Goal: Check status: Check status

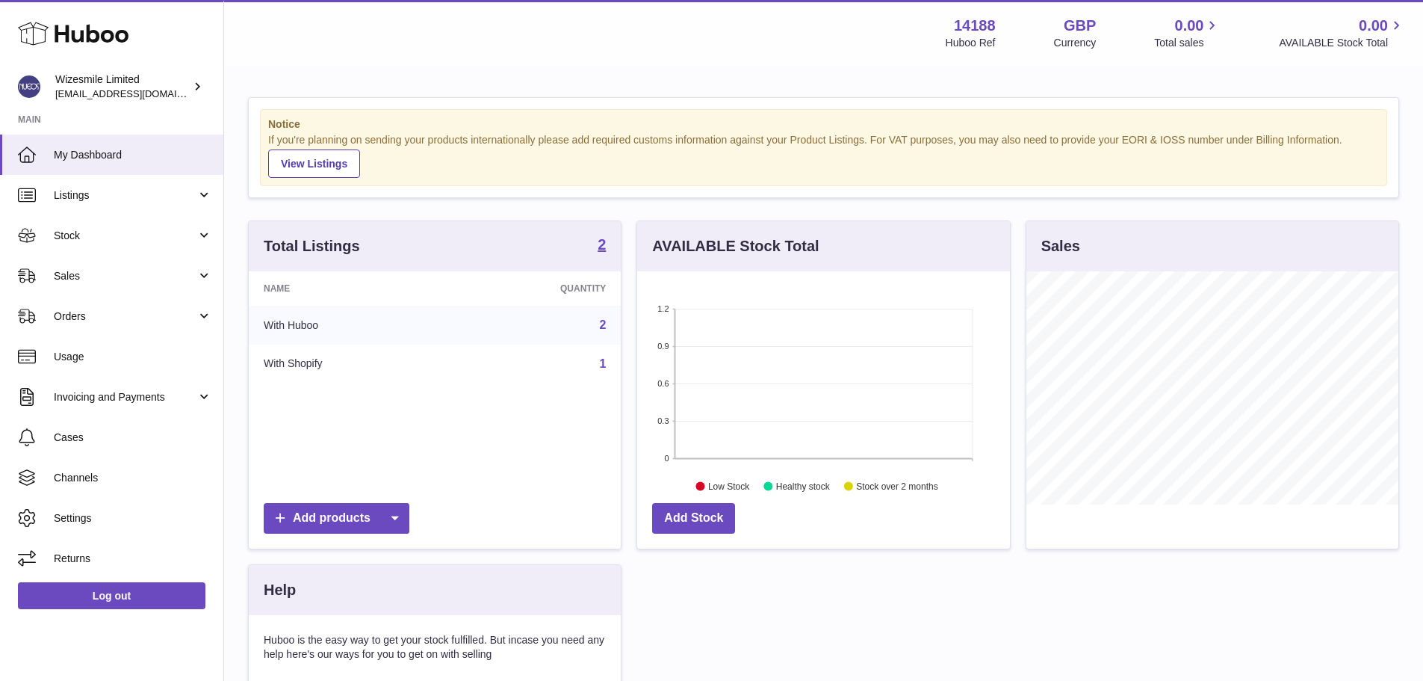
scroll to position [75, 0]
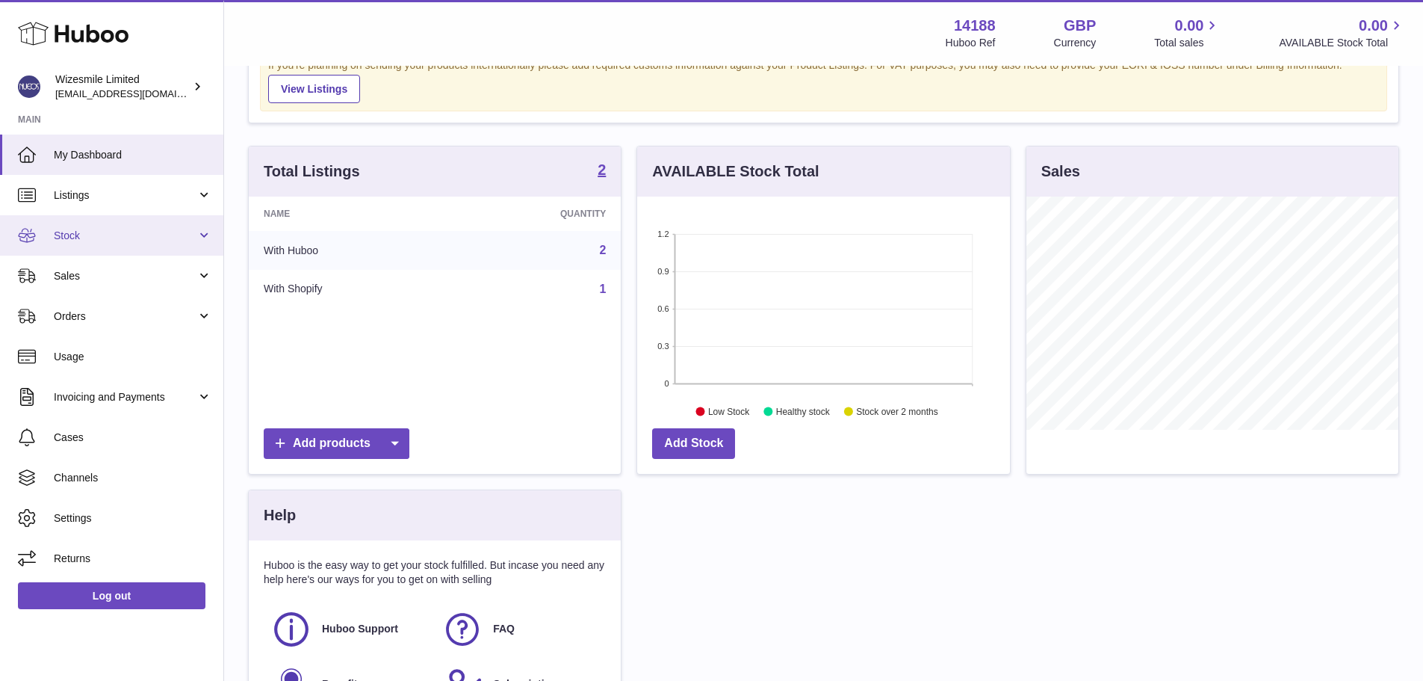
click at [78, 236] on span "Stock" at bounding box center [125, 236] width 143 height 14
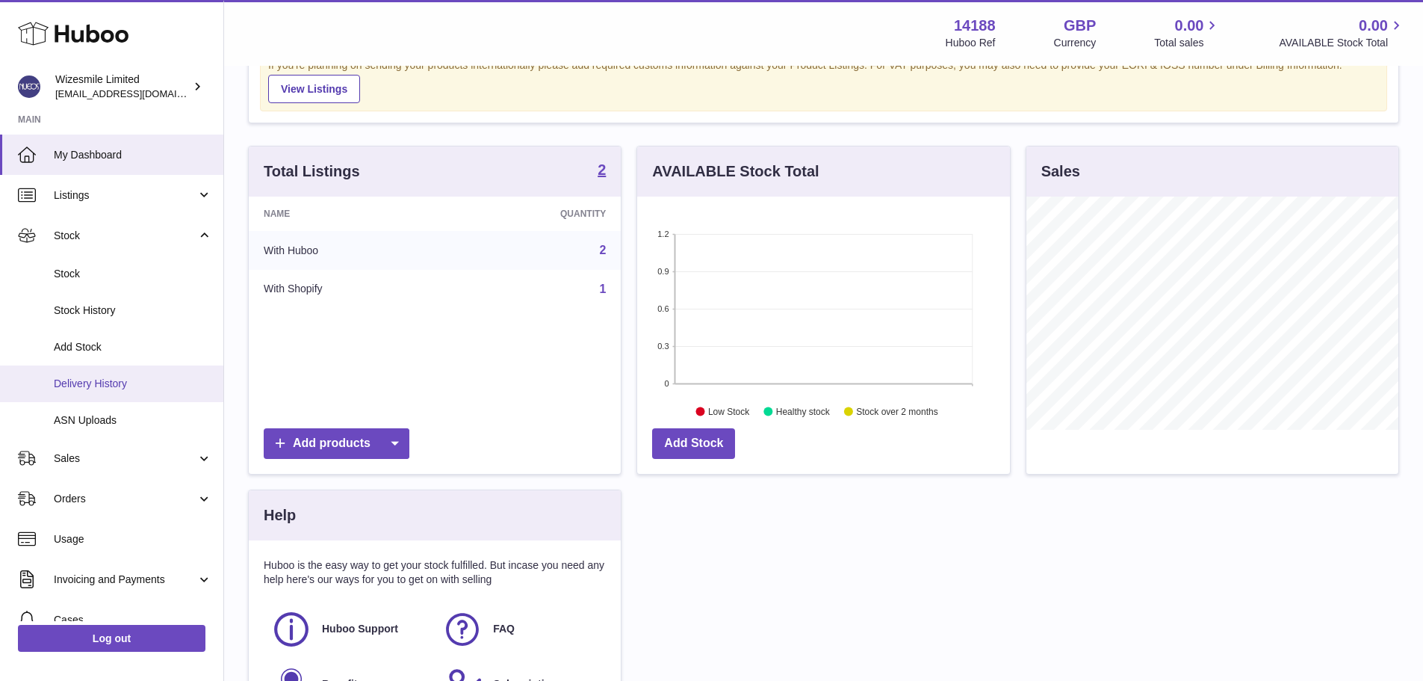
click at [105, 376] on span "Delivery History" at bounding box center [133, 383] width 158 height 14
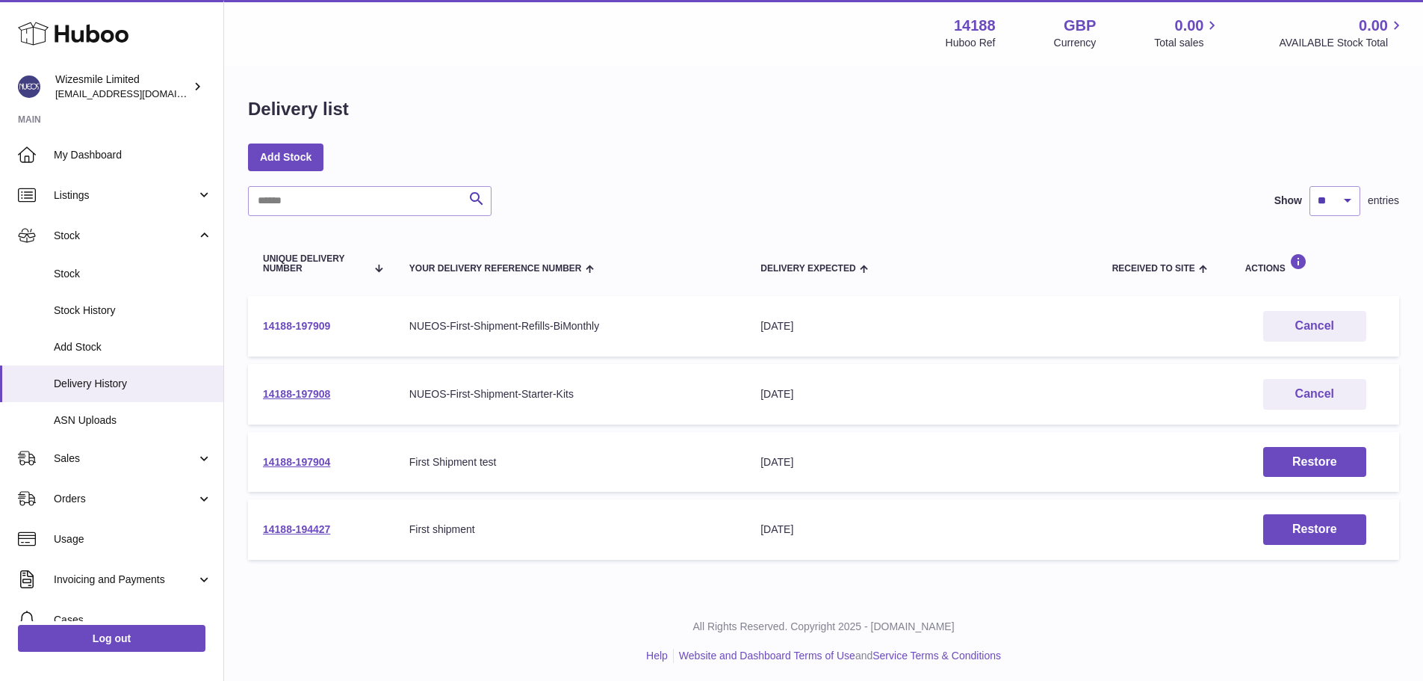
click at [291, 330] on link "14188-197909" at bounding box center [296, 326] width 67 height 12
click at [297, 394] on link "14188-197908" at bounding box center [296, 394] width 67 height 12
